Goal: Information Seeking & Learning: Learn about a topic

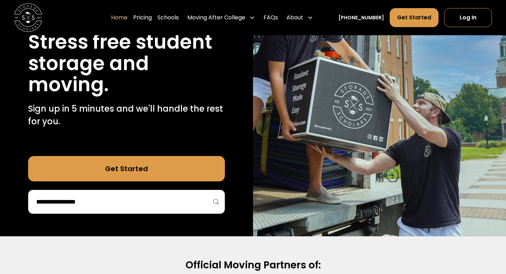
scroll to position [221, 0]
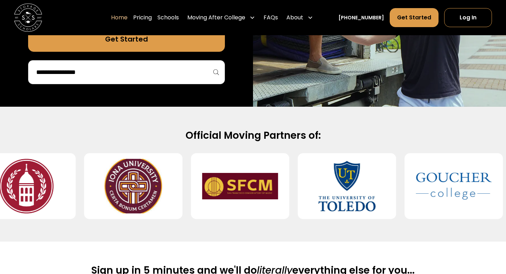
click at [140, 53] on div "Get Started" at bounding box center [126, 55] width 197 height 58
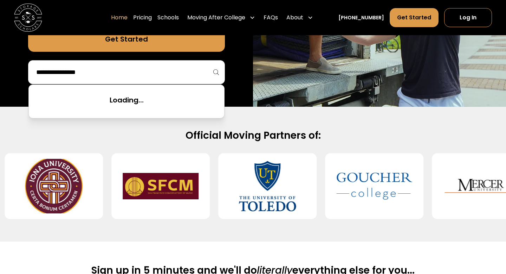
click at [139, 69] on input "search" at bounding box center [127, 72] width 182 height 12
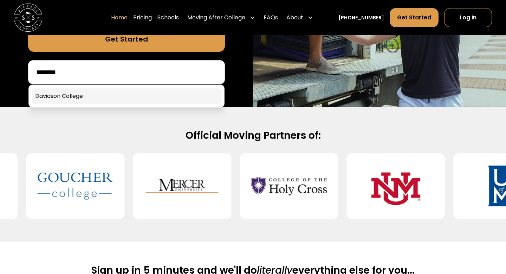
type input "********"
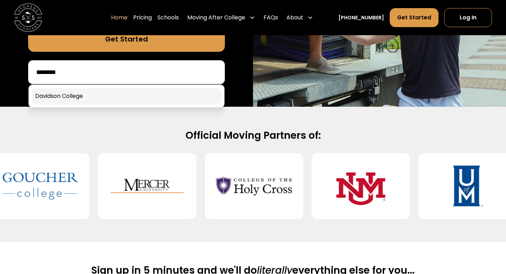
click at [146, 98] on link at bounding box center [127, 95] width 190 height 15
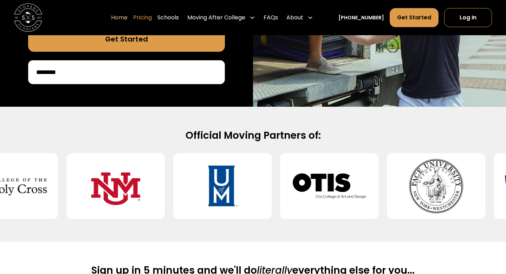
click at [152, 19] on link "Pricing" at bounding box center [142, 18] width 19 height 20
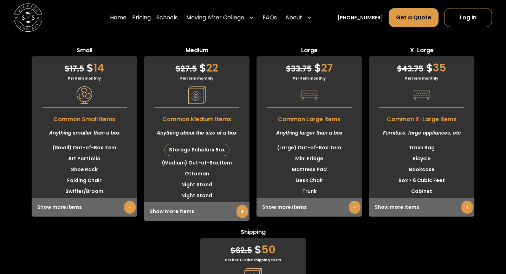
scroll to position [1770, 0]
